Goal: Information Seeking & Learning: Learn about a topic

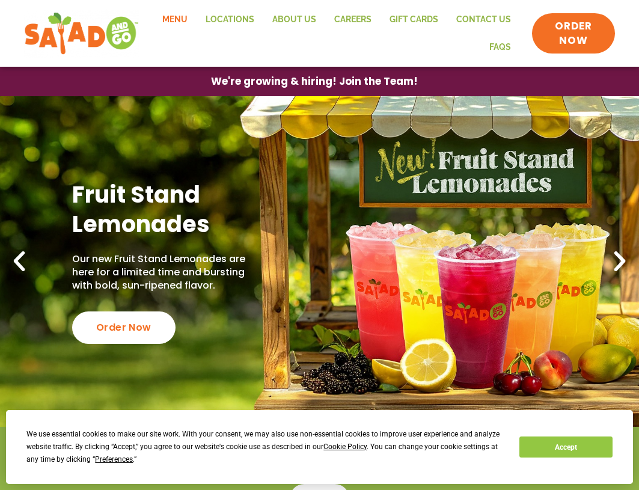
click at [175, 19] on link "Menu" at bounding box center [174, 20] width 43 height 28
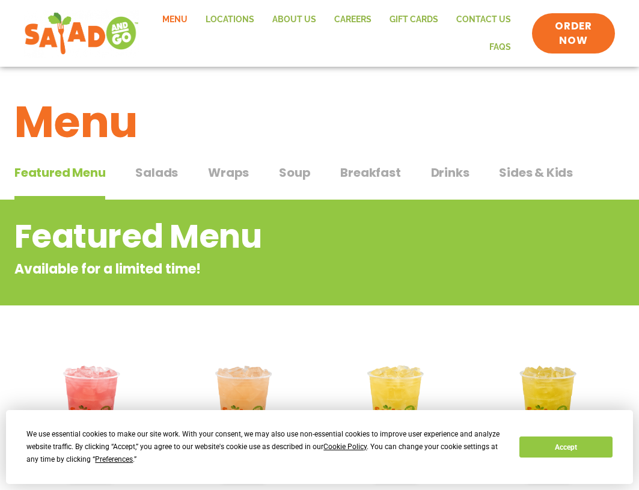
click at [242, 176] on span "Wraps" at bounding box center [228, 173] width 41 height 18
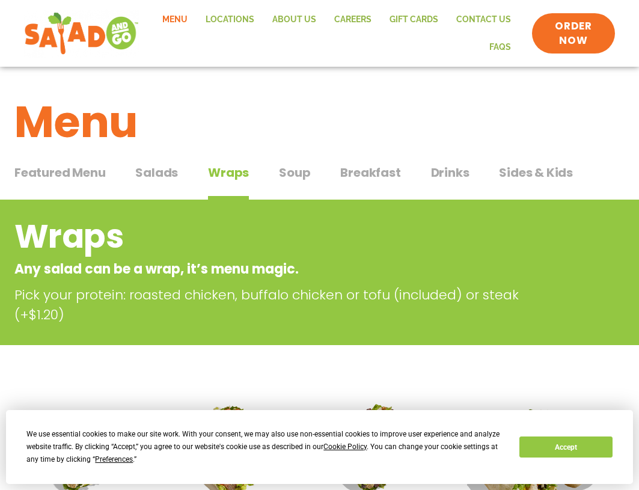
click at [154, 180] on span "Salads" at bounding box center [156, 173] width 43 height 18
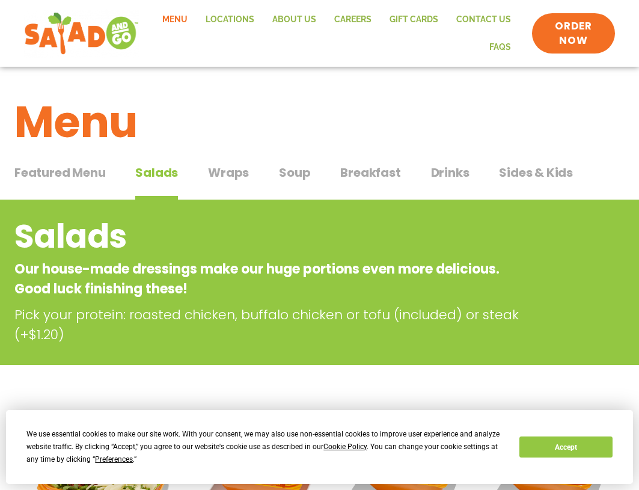
click at [231, 167] on span "Wraps" at bounding box center [228, 173] width 41 height 18
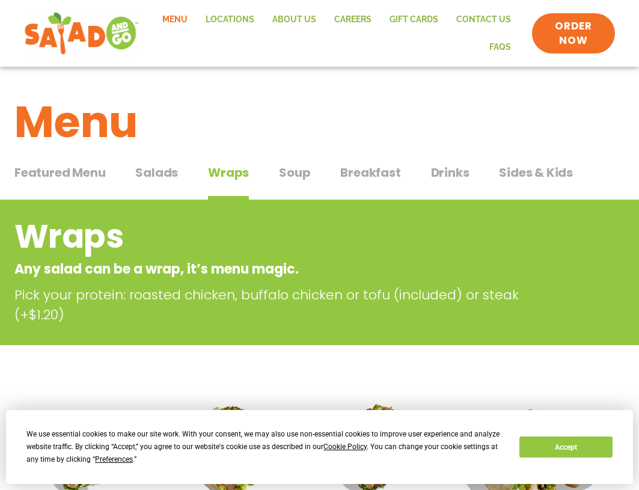
click at [450, 125] on h1 "Menu" at bounding box center [319, 122] width 610 height 65
click at [159, 178] on span "Salads" at bounding box center [156, 173] width 43 height 18
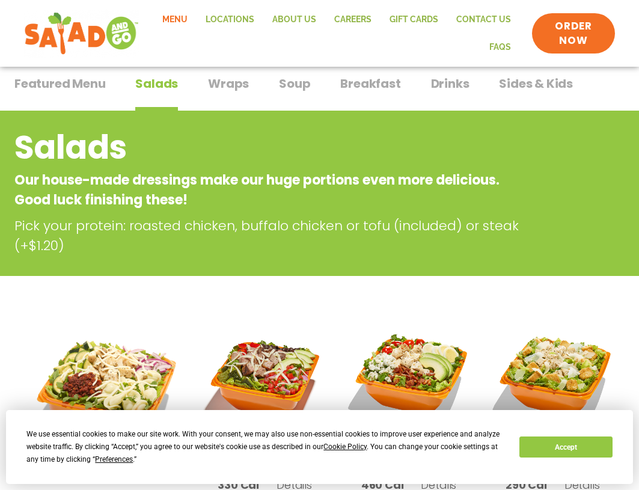
scroll to position [301, 0]
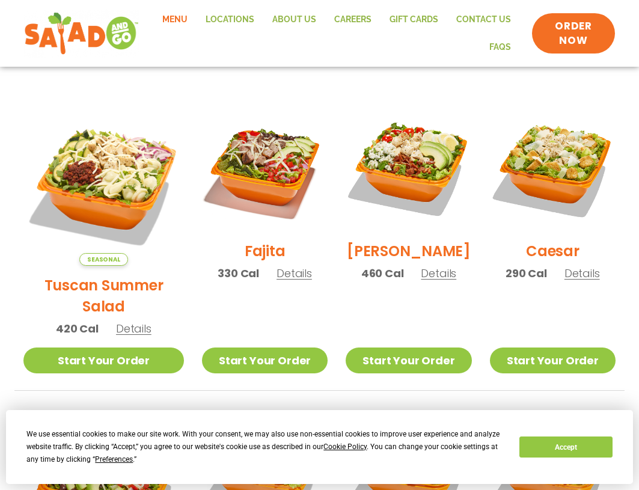
click at [277, 280] on span "Details" at bounding box center [294, 273] width 35 height 15
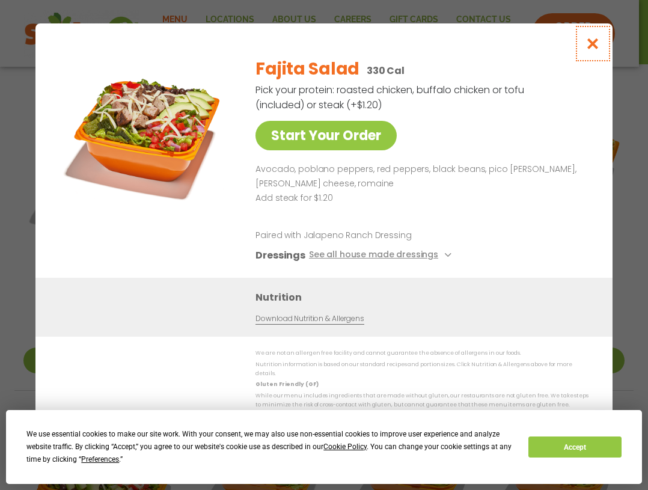
click at [587, 48] on icon "Close modal" at bounding box center [593, 43] width 15 height 13
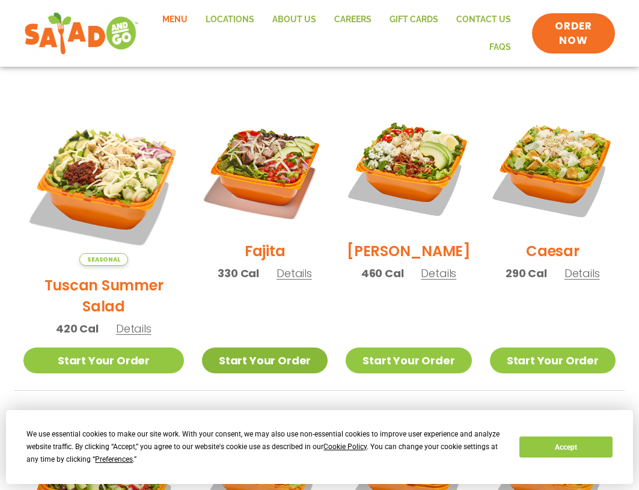
click at [221, 348] on link "Start Your Order" at bounding box center [265, 361] width 126 height 26
